Goal: Information Seeking & Learning: Get advice/opinions

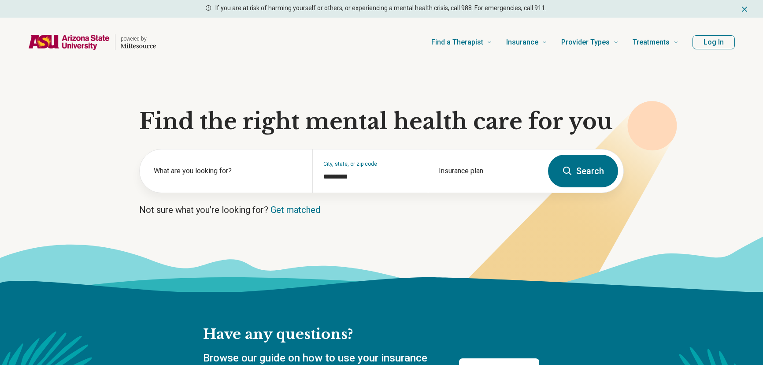
click at [245, 166] on label "What are you looking for?" at bounding box center [228, 171] width 148 height 11
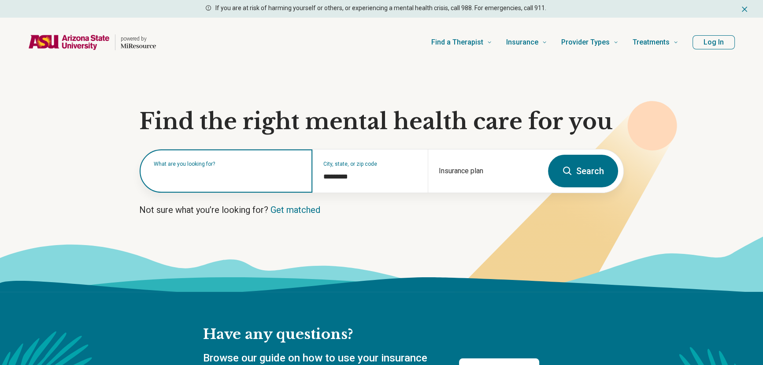
click at [244, 170] on input "text" at bounding box center [228, 175] width 148 height 11
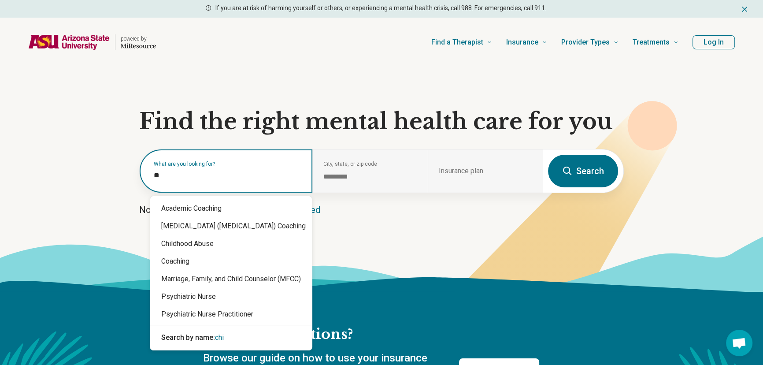
type input "*"
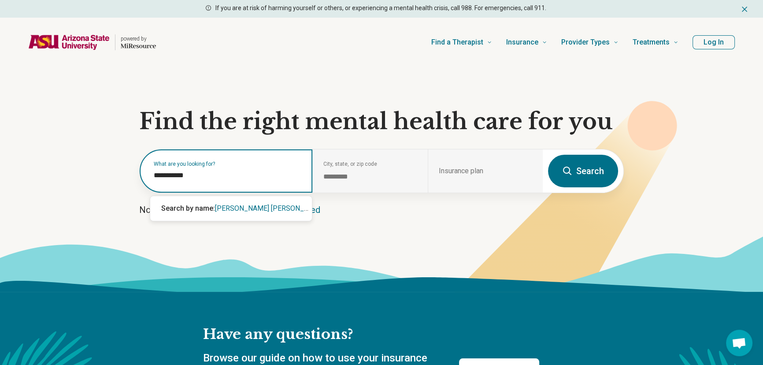
type input "**********"
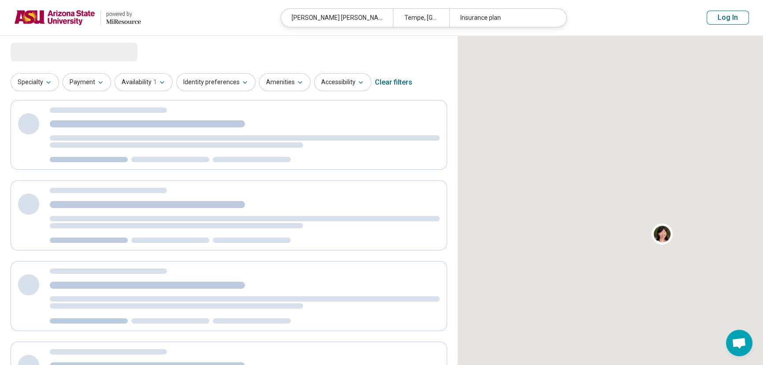
select select "***"
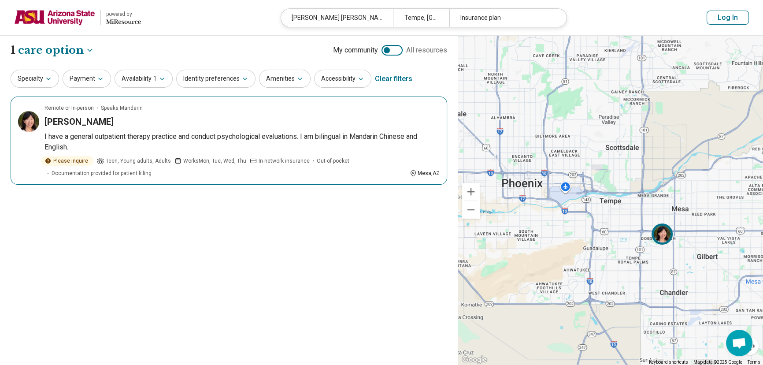
click at [140, 169] on span "Documentation provided for patient filling" at bounding box center [102, 173] width 100 height 8
click at [233, 105] on div "Remote or In-person Speaks Mandarin" at bounding box center [241, 108] width 395 height 8
click at [62, 23] on img at bounding box center [54, 17] width 81 height 21
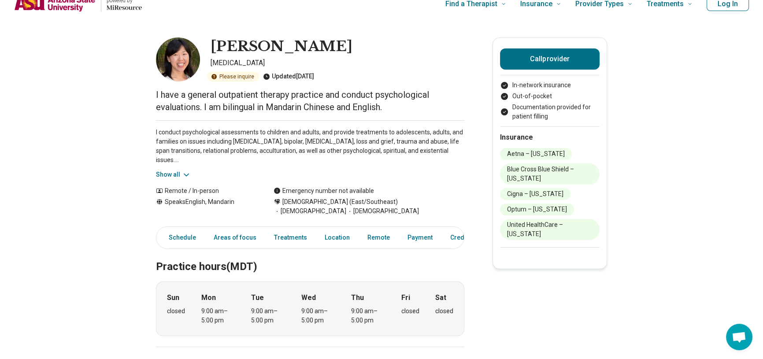
scroll to position [0, 0]
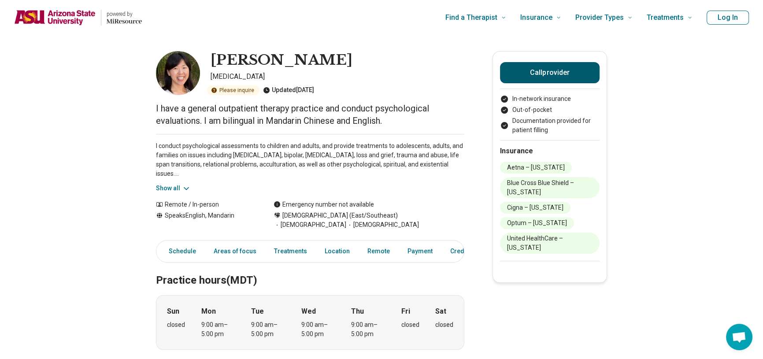
click at [552, 63] on button "Call provider" at bounding box center [550, 72] width 100 height 21
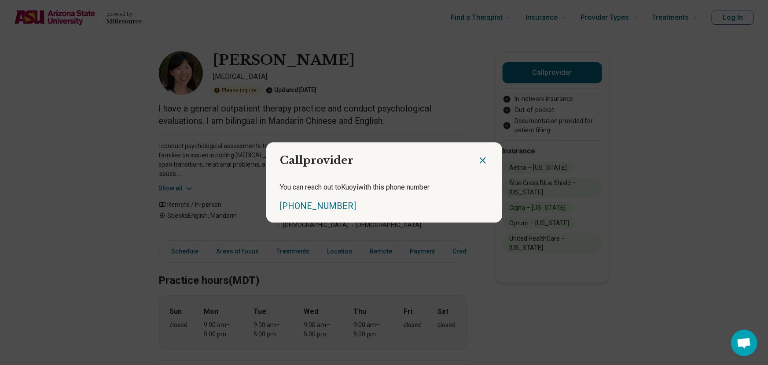
click at [480, 160] on icon "Close dialog" at bounding box center [483, 160] width 11 height 11
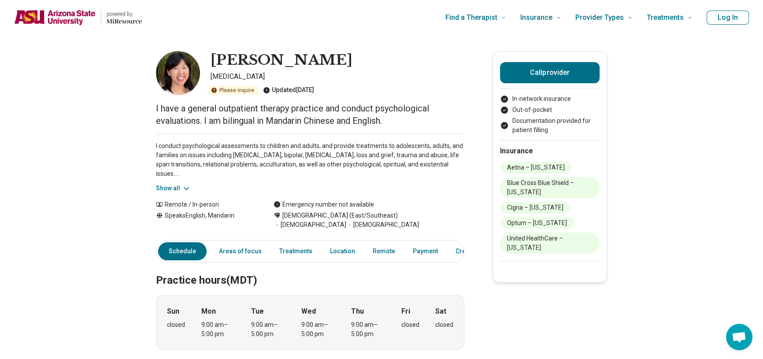
click at [172, 191] on button "Show all" at bounding box center [173, 188] width 35 height 9
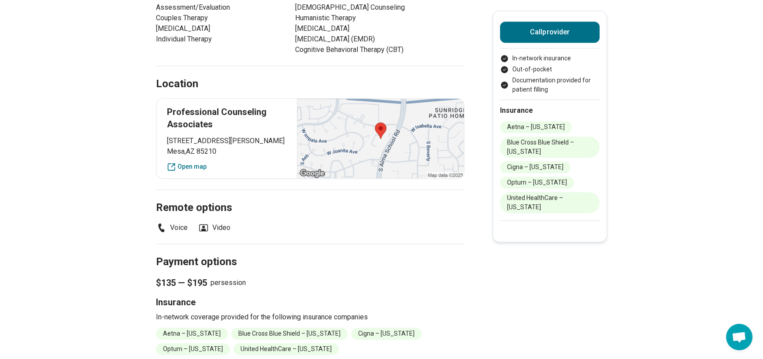
scroll to position [640, 0]
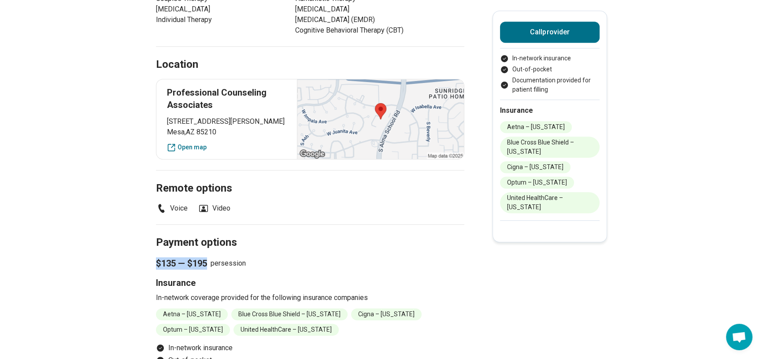
drag, startPoint x: 151, startPoint y: 255, endPoint x: 258, endPoint y: 264, distance: 106.5
click at [193, 237] on h2 "Payment options" at bounding box center [310, 232] width 308 height 36
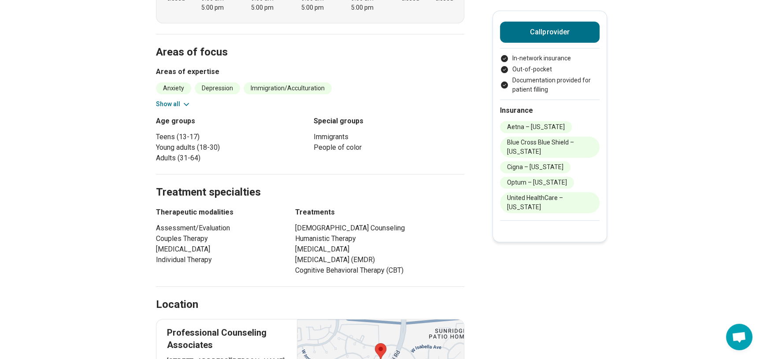
scroll to position [560, 0]
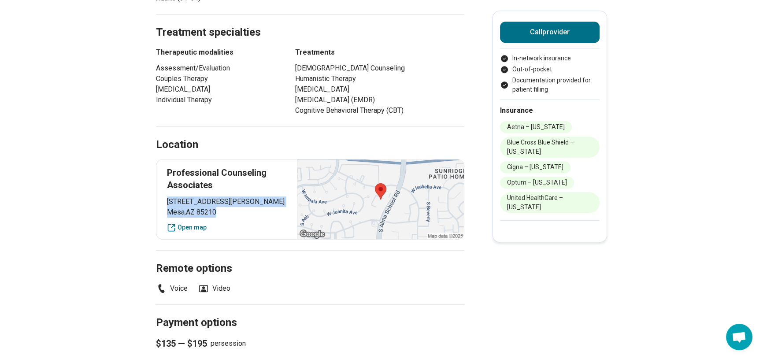
drag, startPoint x: 170, startPoint y: 199, endPoint x: 282, endPoint y: 216, distance: 113.2
click at [282, 216] on p "1830 S. Alma School Road, Suite 112 Mesa , AZ 85210" at bounding box center [226, 206] width 119 height 21
click at [255, 183] on p "Professional Counseling Associates" at bounding box center [226, 178] width 119 height 25
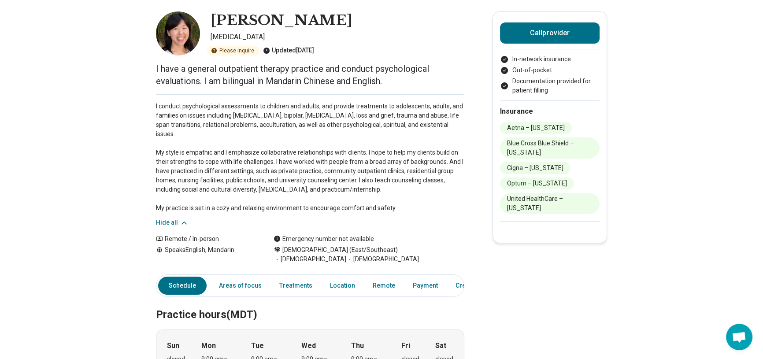
scroll to position [0, 0]
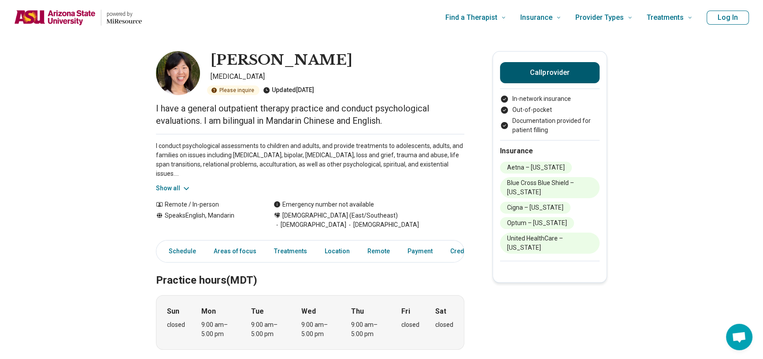
click at [528, 71] on button "Call provider" at bounding box center [550, 72] width 100 height 21
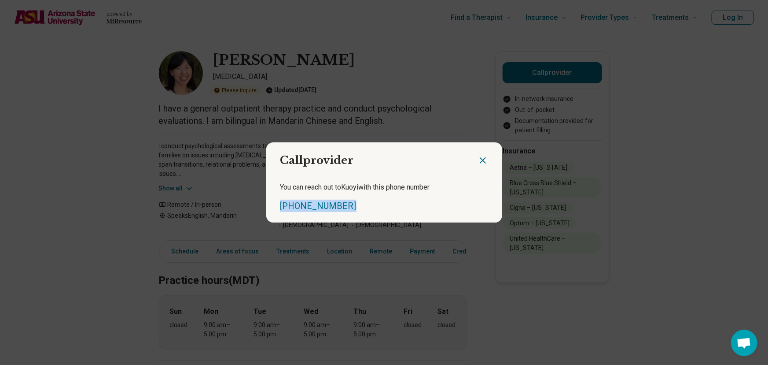
drag, startPoint x: 348, startPoint y: 205, endPoint x: 264, endPoint y: 209, distance: 83.8
click at [266, 209] on div "You can reach out to Kuoyi with this phone number (480) 730-6222" at bounding box center [384, 196] width 236 height 51
copy link "(480) 730-6222"
click at [715, 215] on div "Call provider You can reach out to Kuoyi with this phone number (480) 730-6222" at bounding box center [384, 182] width 768 height 365
click at [481, 165] on icon "Close dialog" at bounding box center [483, 160] width 11 height 11
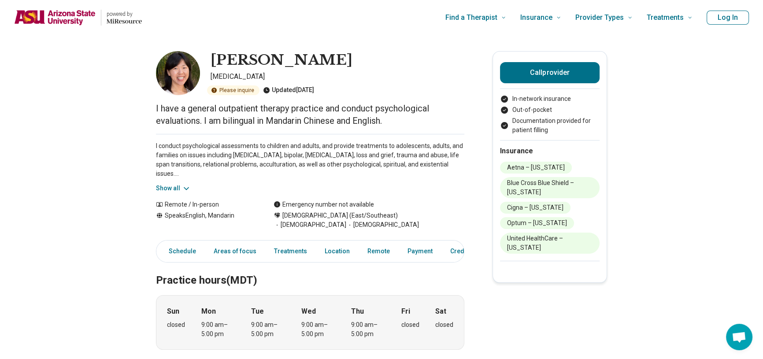
click at [37, 20] on img "Home page" at bounding box center [54, 17] width 81 height 15
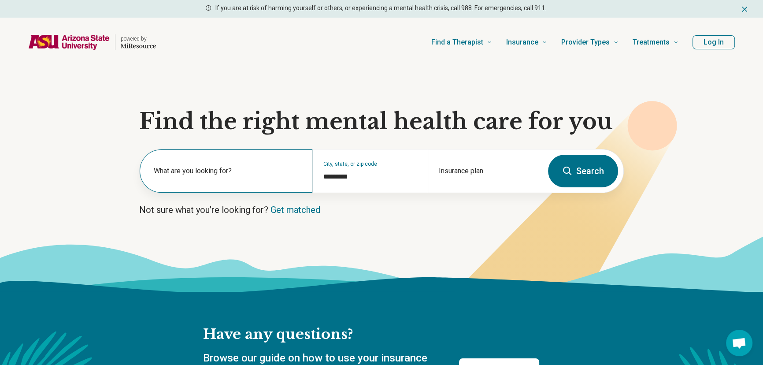
click at [238, 174] on label "What are you looking for?" at bounding box center [228, 171] width 148 height 11
click at [239, 169] on div "What are you looking for?" at bounding box center [226, 170] width 173 height 43
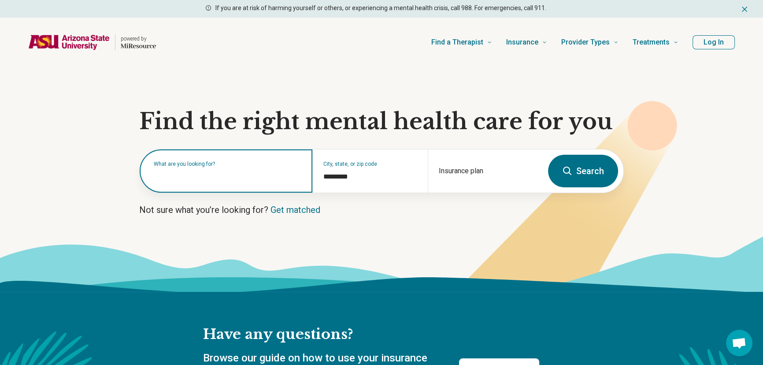
click at [245, 177] on input "text" at bounding box center [228, 175] width 148 height 11
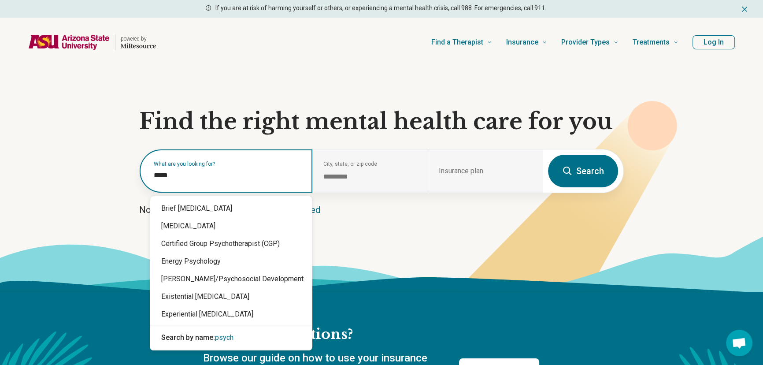
type input "******"
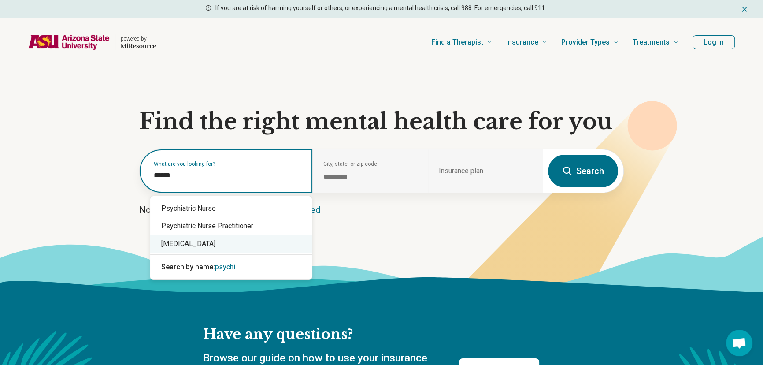
click at [233, 241] on div "[MEDICAL_DATA]" at bounding box center [231, 244] width 162 height 18
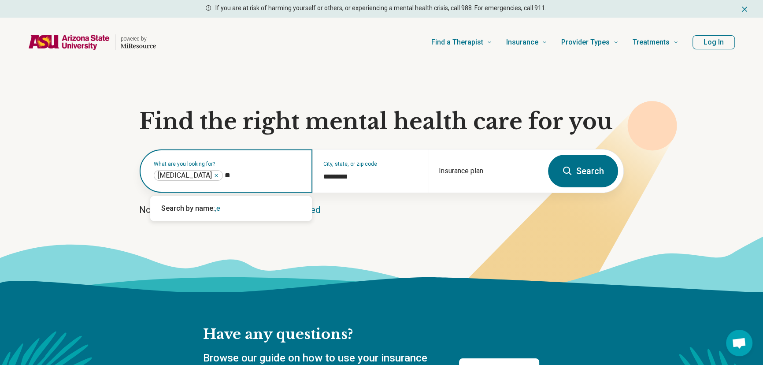
type input "*"
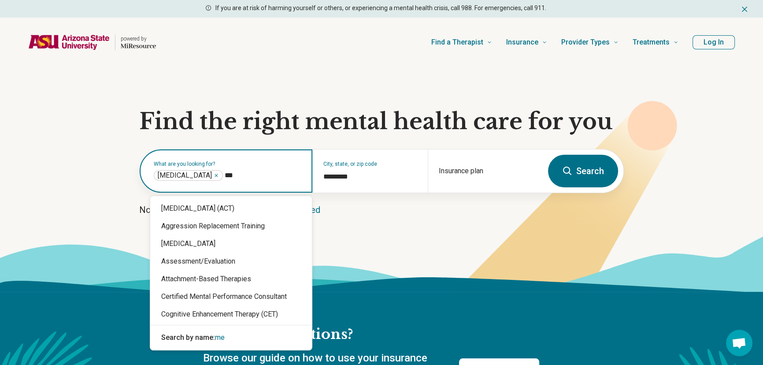
type input "****"
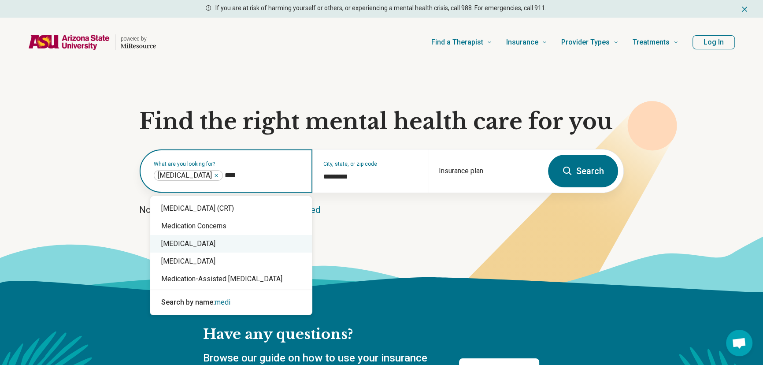
click at [281, 239] on div "[MEDICAL_DATA]" at bounding box center [231, 244] width 162 height 18
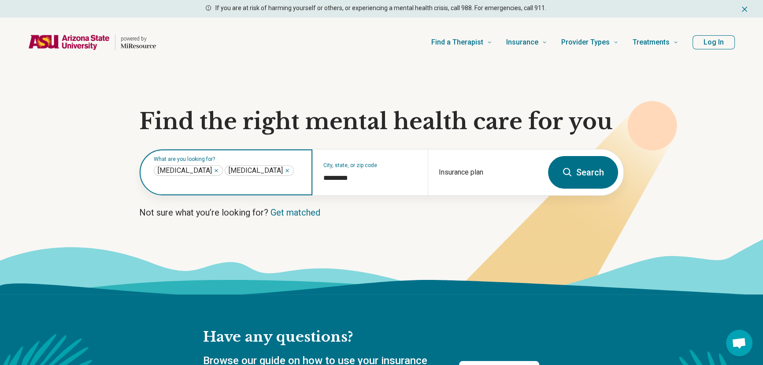
click at [214, 170] on icon "Remove" at bounding box center [216, 170] width 5 height 5
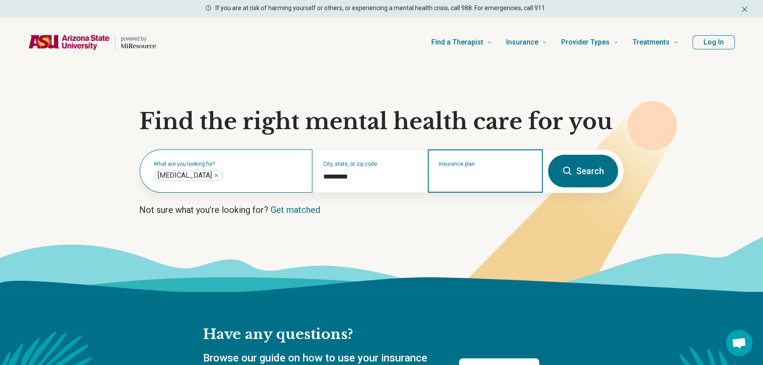
click at [466, 173] on input "Insurance plan" at bounding box center [485, 176] width 93 height 11
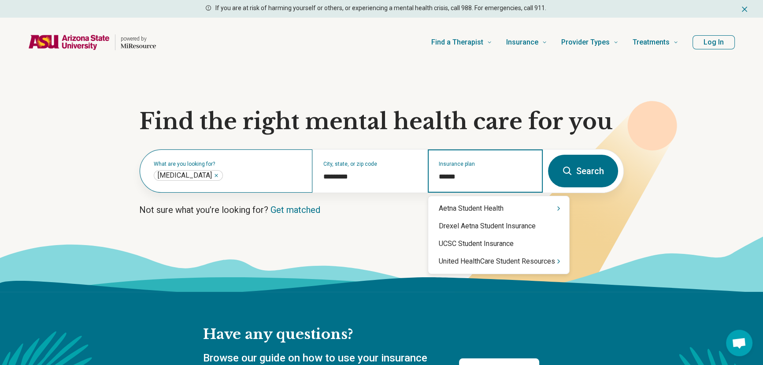
type input "*******"
click at [483, 256] on div "United HealthCare Student Resources" at bounding box center [498, 261] width 141 height 18
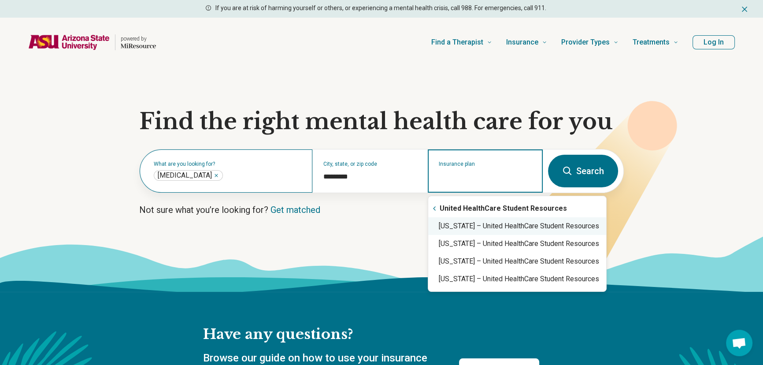
click at [502, 225] on div "Arizona – United HealthCare Student Resources" at bounding box center [517, 226] width 178 height 18
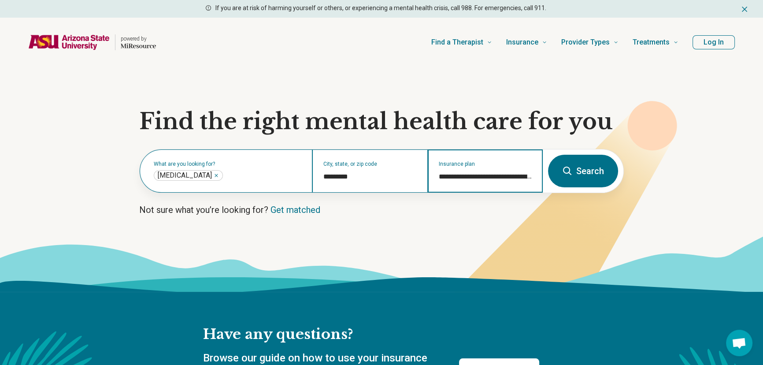
type input "**********"
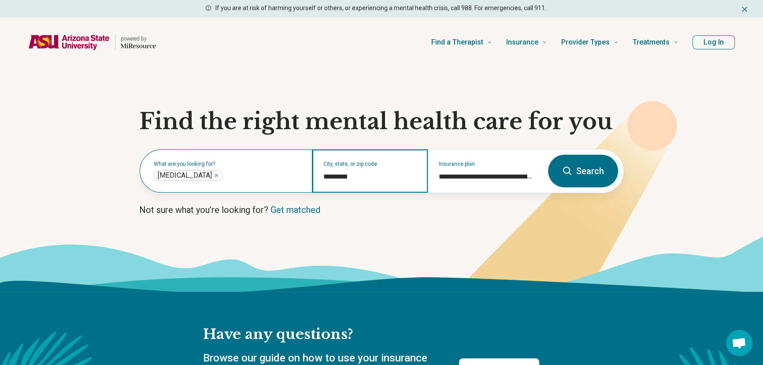
click at [357, 177] on input "*********" at bounding box center [369, 176] width 93 height 11
click at [341, 172] on input "*********" at bounding box center [369, 176] width 93 height 11
drag, startPoint x: 364, startPoint y: 173, endPoint x: 294, endPoint y: 174, distance: 70.0
click at [294, 174] on div "**********" at bounding box center [341, 170] width 403 height 43
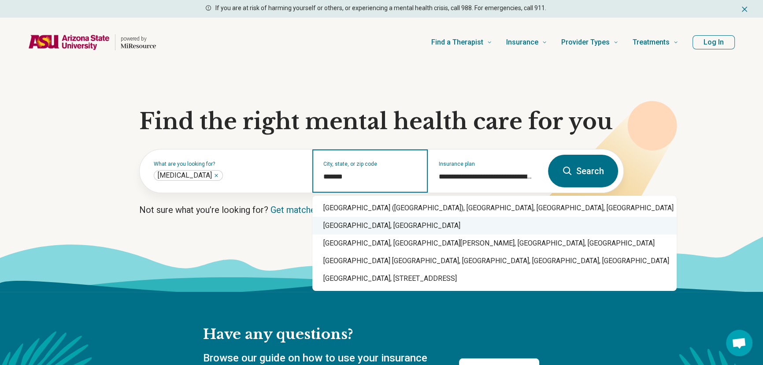
click at [362, 221] on div "Phoenix, AZ" at bounding box center [494, 226] width 364 height 18
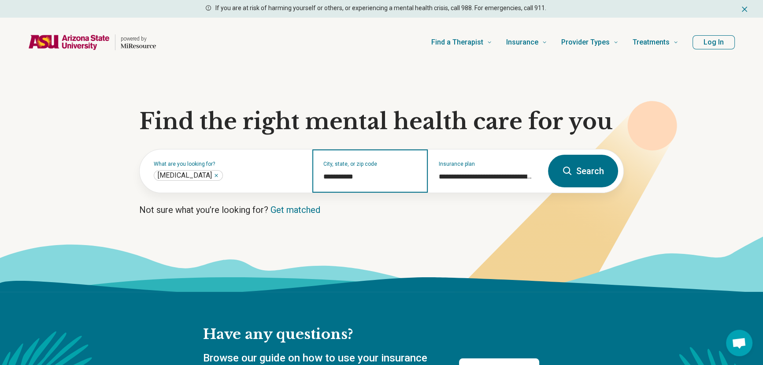
type input "**********"
click at [597, 161] on button "Search" at bounding box center [583, 171] width 70 height 33
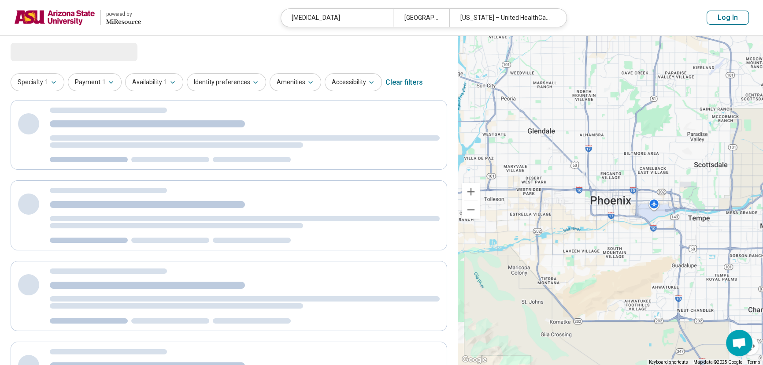
select select "***"
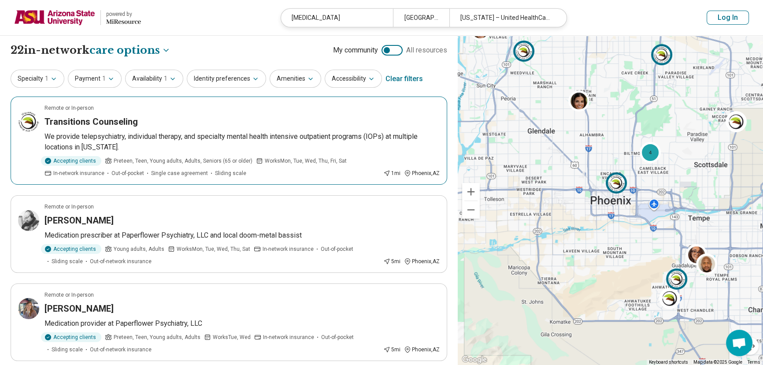
click at [250, 136] on p "We provide telepsychiatry, individual therapy, and specialty mental health inte…" at bounding box center [241, 141] width 395 height 21
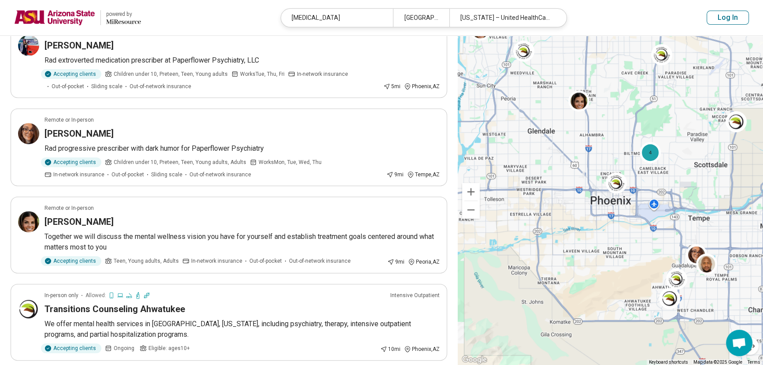
scroll to position [400, 0]
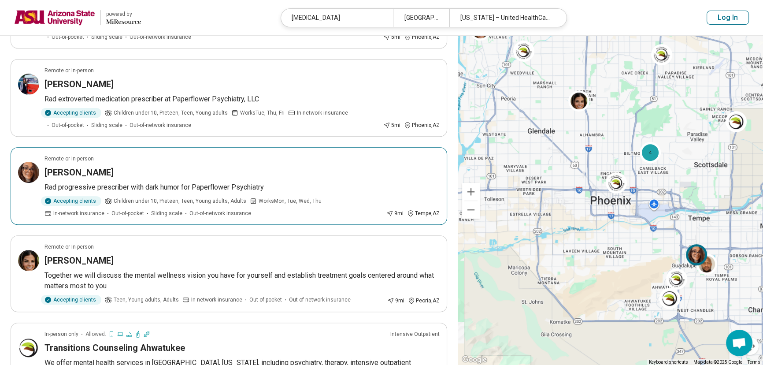
click at [228, 182] on p "Rad progressive prescriber with dark humor for Paperflower Psychiatry" at bounding box center [241, 187] width 395 height 11
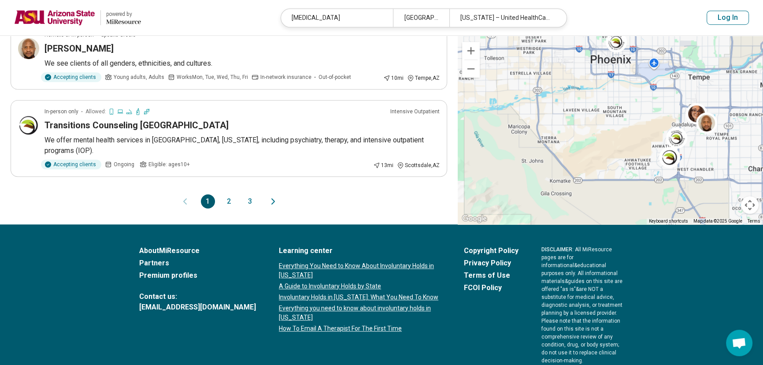
scroll to position [808, 0]
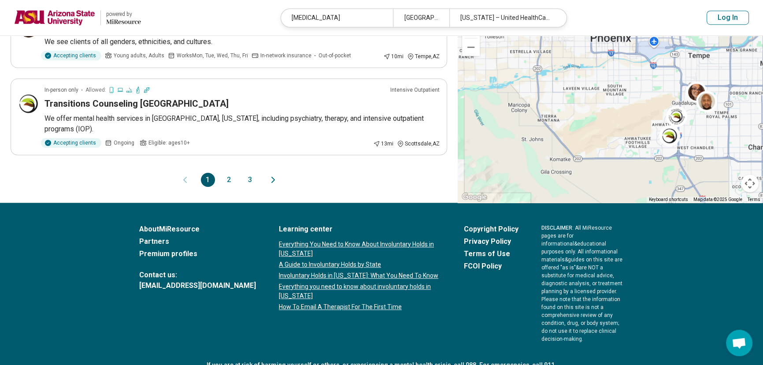
click at [220, 173] on div "1 2 3" at bounding box center [229, 180] width 56 height 14
click at [229, 173] on button "2" at bounding box center [229, 180] width 14 height 14
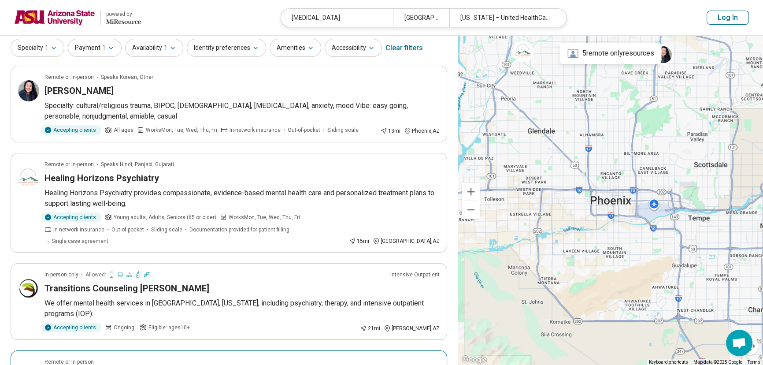
scroll to position [0, 0]
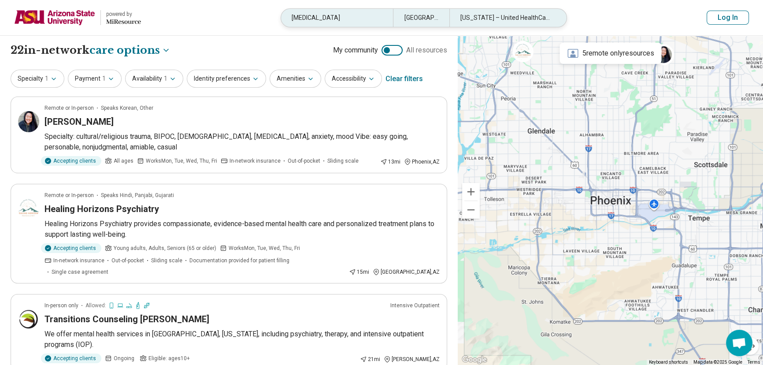
click at [338, 17] on div "[MEDICAL_DATA]" at bounding box center [337, 18] width 112 height 18
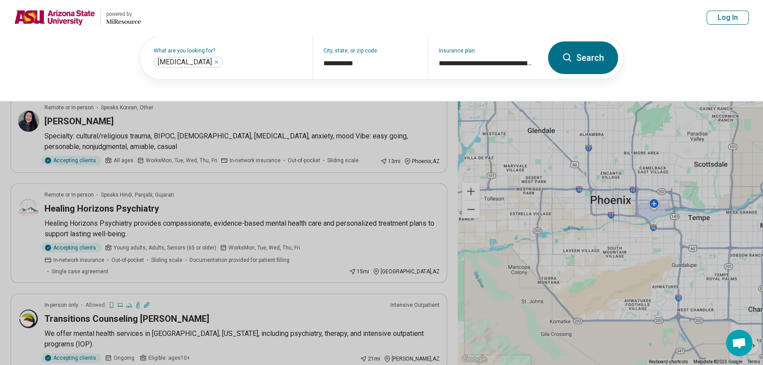
click at [408, 190] on button at bounding box center [381, 182] width 763 height 365
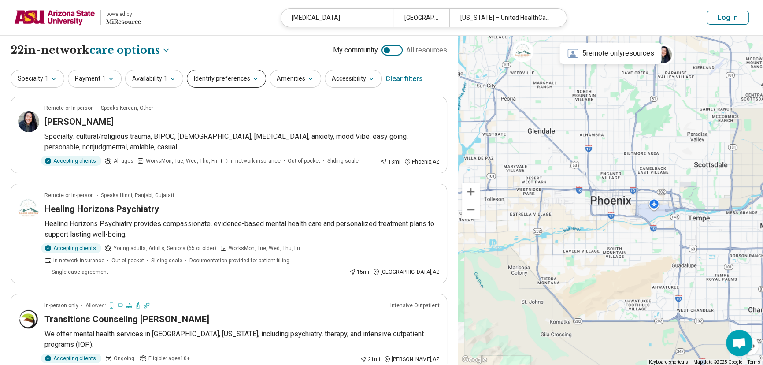
click at [210, 79] on button "Identity preferences" at bounding box center [226, 79] width 79 height 18
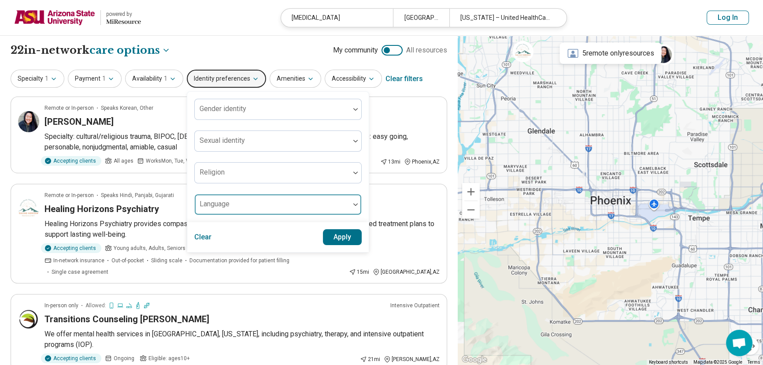
click at [229, 210] on div at bounding box center [272, 208] width 148 height 12
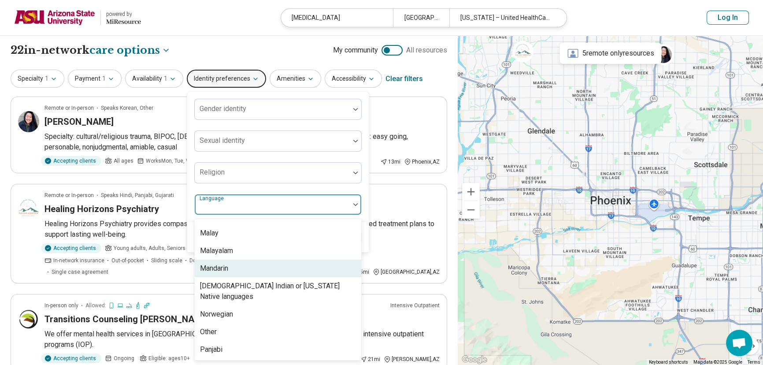
scroll to position [520, 0]
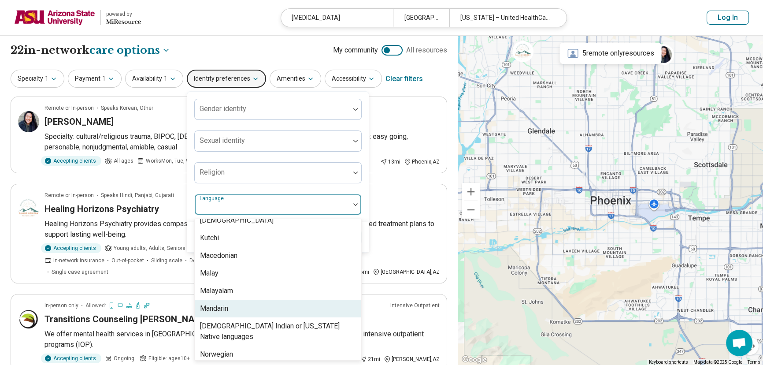
click at [245, 308] on div "Mandarin" at bounding box center [278, 308] width 166 height 18
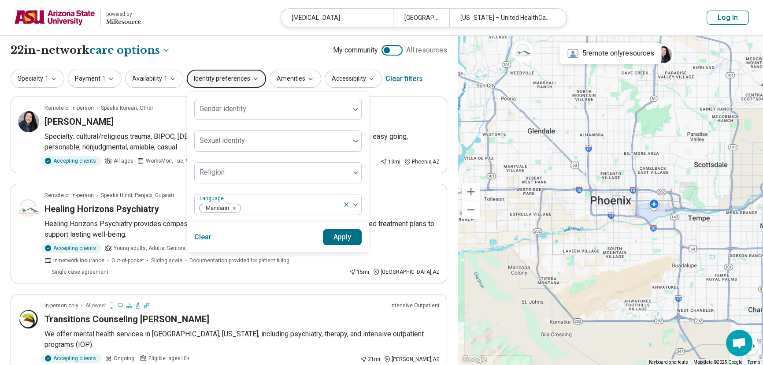
click at [366, 240] on div "Gender identity Sexual identity Religion Language Mandarin Clear Apply" at bounding box center [278, 171] width 182 height 161
click at [351, 233] on button "Apply" at bounding box center [342, 237] width 39 height 16
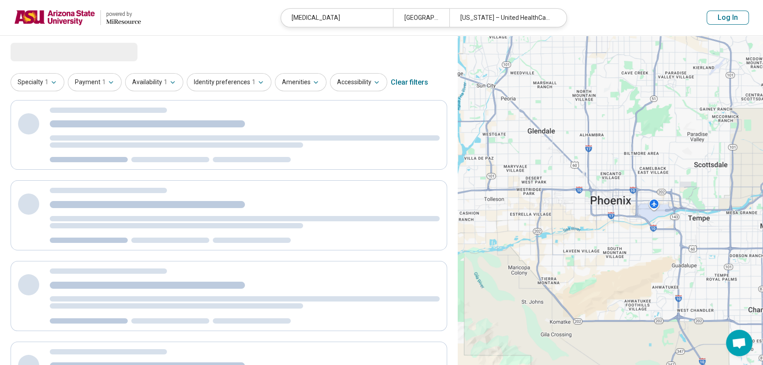
select select "***"
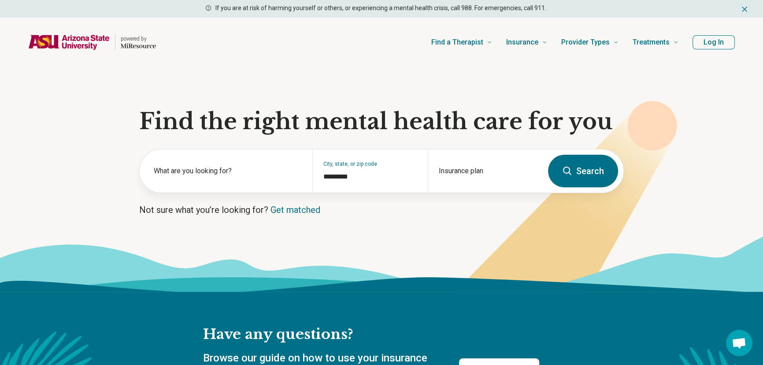
select select "***"
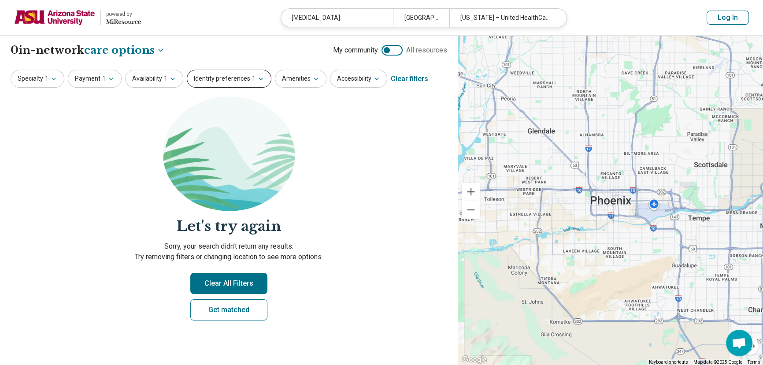
click at [258, 83] on button "Identity preferences 1" at bounding box center [229, 79] width 85 height 18
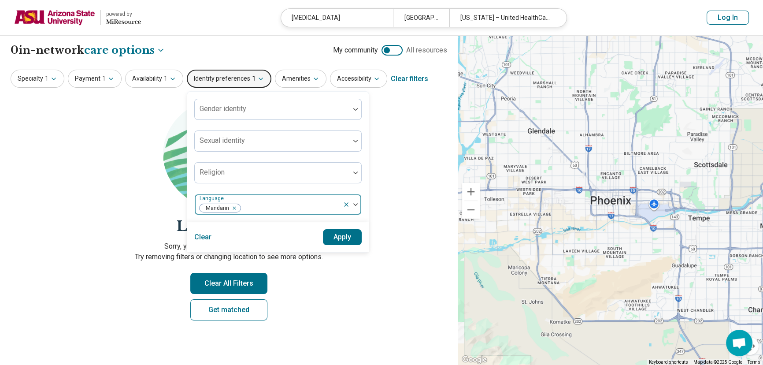
click at [343, 202] on icon at bounding box center [346, 204] width 7 height 7
click at [342, 235] on button "Apply" at bounding box center [342, 237] width 39 height 16
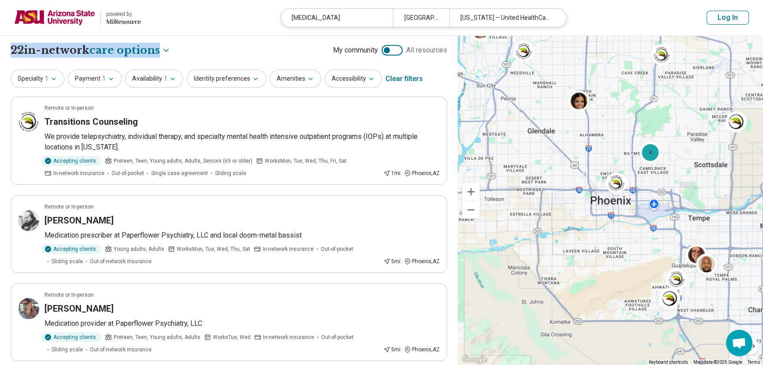
drag, startPoint x: 9, startPoint y: 49, endPoint x: 158, endPoint y: 59, distance: 149.6
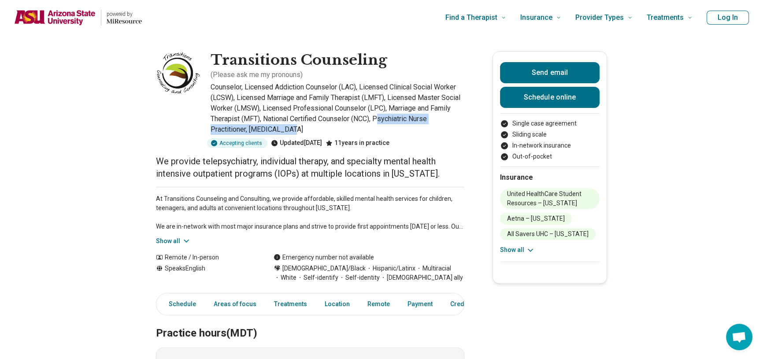
drag, startPoint x: 381, startPoint y: 116, endPoint x: 403, endPoint y: 128, distance: 24.0
click at [403, 128] on p "Counselor, Licensed Addiction Counselor (LAC), Licensed Clinical Social Worker …" at bounding box center [338, 108] width 254 height 53
click at [403, 129] on p "Counselor, Licensed Addiction Counselor (LAC), Licensed Clinical Social Worker …" at bounding box center [338, 108] width 254 height 53
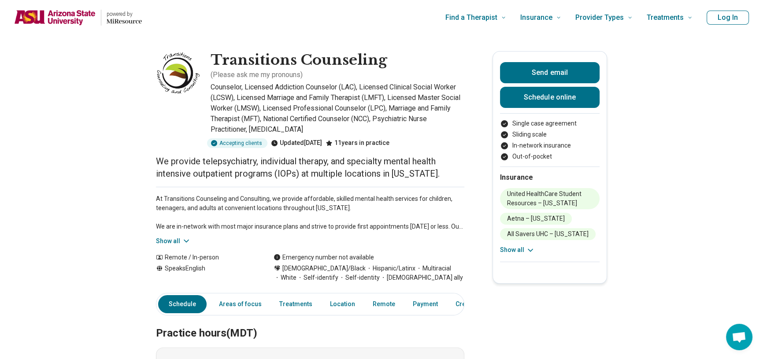
click at [170, 303] on link "Schedule" at bounding box center [182, 304] width 48 height 18
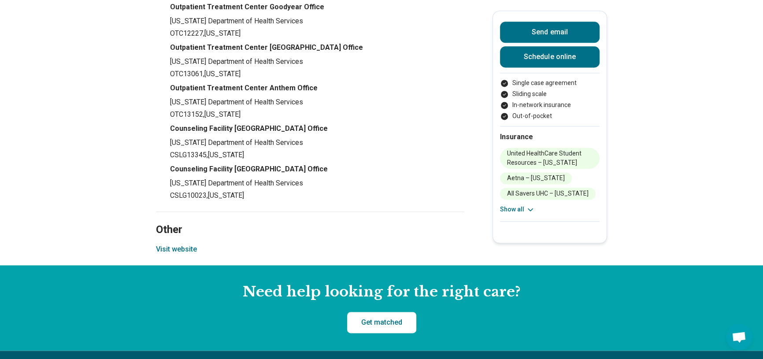
scroll to position [1425, 0]
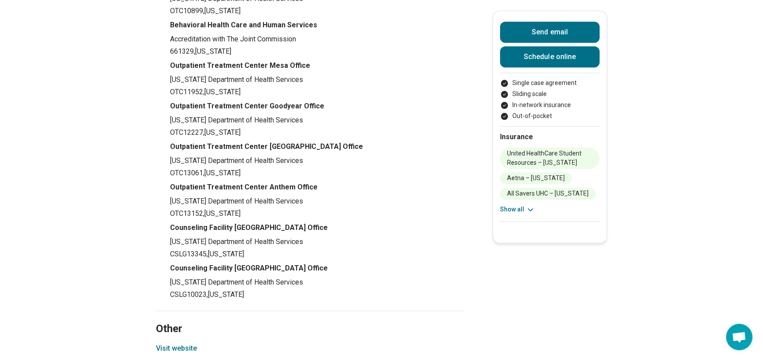
click at [176, 343] on button "Visit website" at bounding box center [176, 348] width 41 height 11
click at [505, 107] on icon "Payment options" at bounding box center [504, 105] width 7 height 7
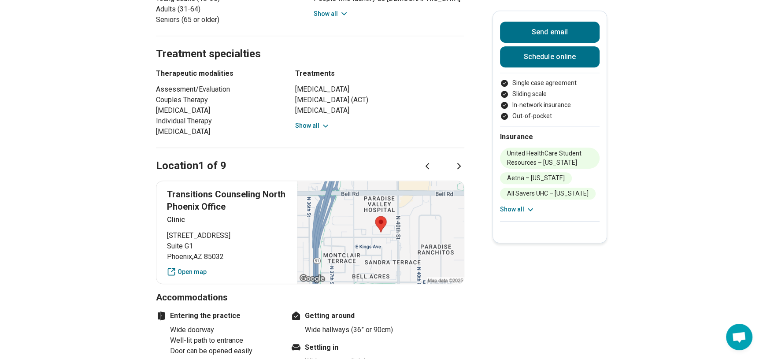
scroll to position [344, 0]
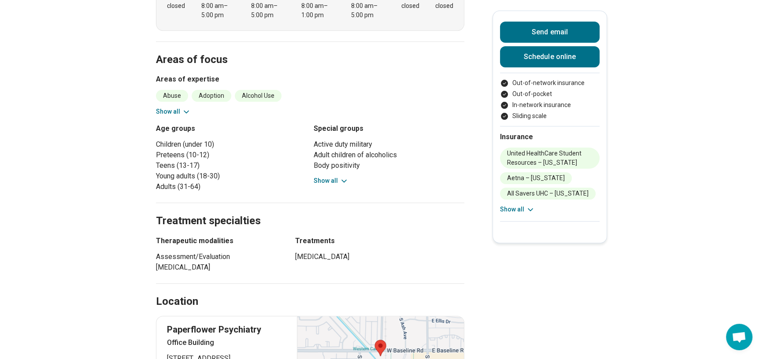
scroll to position [240, 0]
